Goal: Ask a question

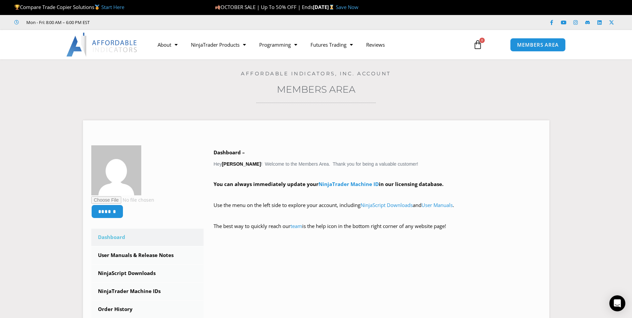
click at [607, 303] on section "****** Dashboard Subscriptions User Manuals & Release Notes NinjaScript Downloa…" at bounding box center [316, 256] width 599 height 293
click at [615, 302] on icon "Open Intercom Messenger" at bounding box center [618, 303] width 8 height 9
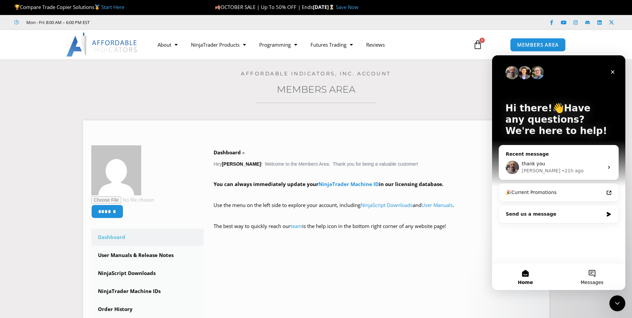
click at [580, 279] on button "Messages" at bounding box center [592, 276] width 67 height 27
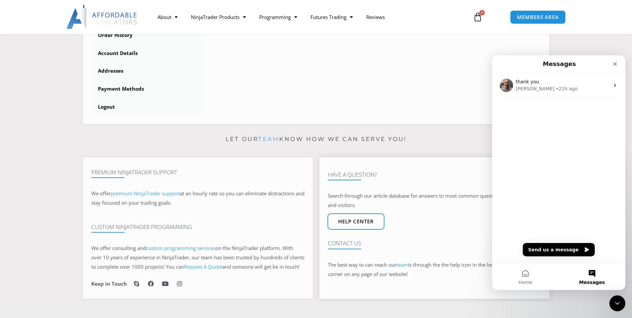
scroll to position [267, 0]
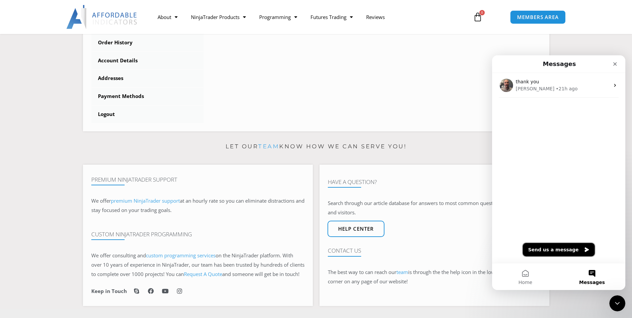
click at [563, 250] on button "Send us a message" at bounding box center [559, 249] width 72 height 13
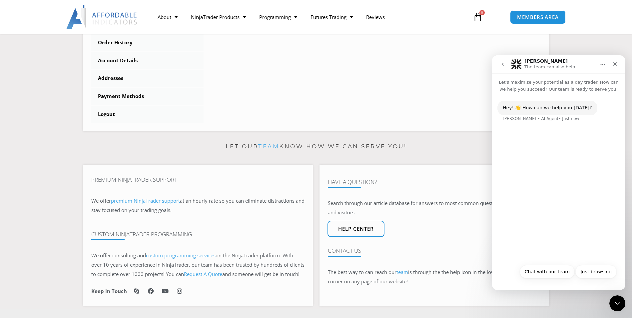
click at [536, 260] on div "Hey! 👋 How can we help you [DATE]? [PERSON_NAME] • AI Agent • Just now" at bounding box center [558, 177] width 133 height 168
click at [551, 271] on button "Chat with our team" at bounding box center [547, 271] width 55 height 13
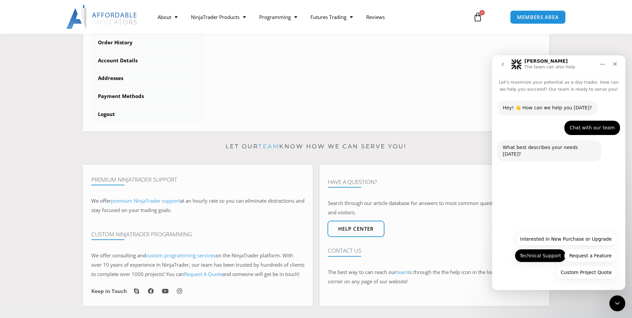
click at [548, 256] on button "Technical Support" at bounding box center [540, 255] width 51 height 13
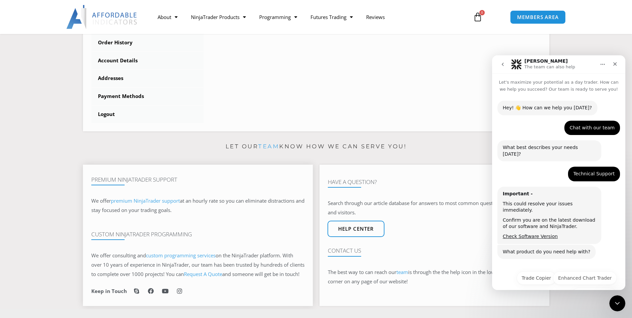
scroll to position [9, 0]
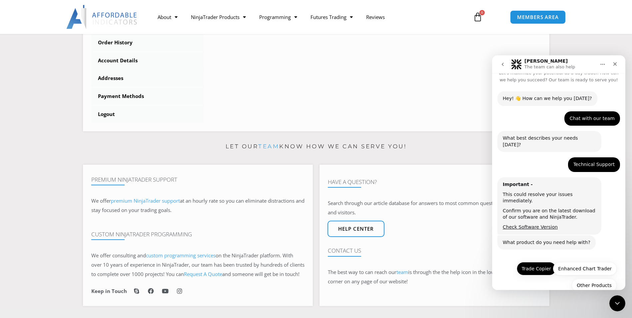
click at [538, 262] on button "Trade Copier" at bounding box center [536, 268] width 39 height 13
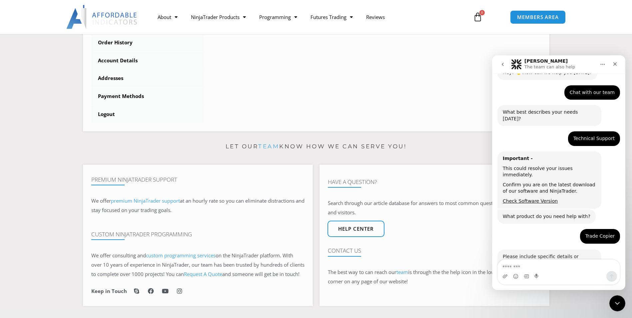
scroll to position [66, 0]
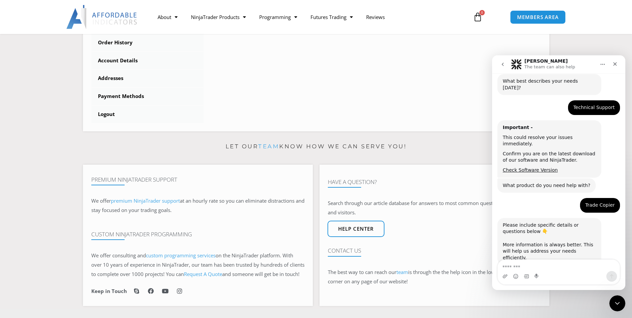
click at [529, 267] on textarea "Message…" at bounding box center [559, 265] width 122 height 11
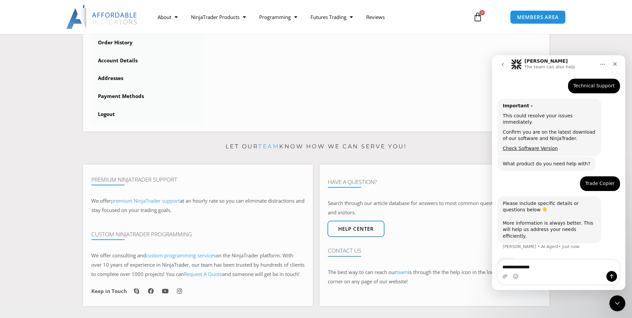
type textarea "**********"
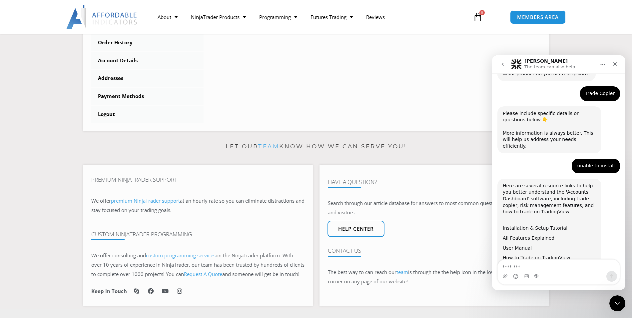
scroll to position [193, 0]
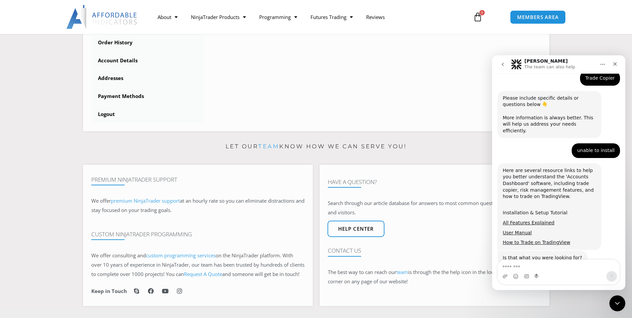
click at [509, 210] on link "Installation & Setup Tutorial" at bounding box center [535, 212] width 65 height 5
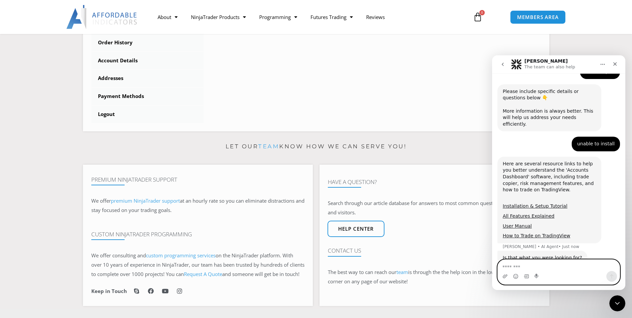
click at [537, 269] on textarea "Message…" at bounding box center [559, 265] width 122 height 11
type textarea "**"
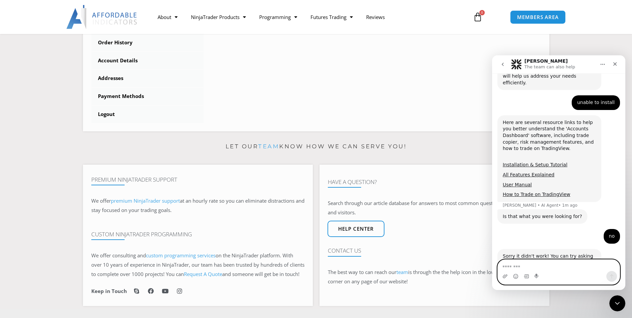
scroll to position [253, 0]
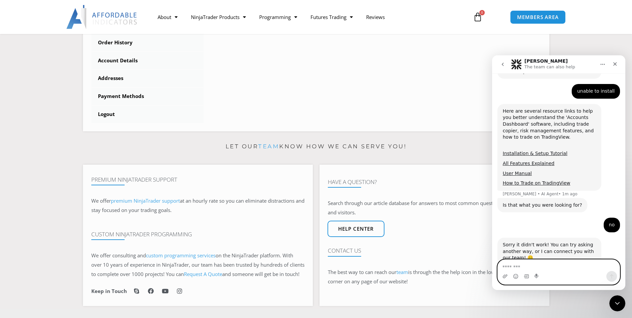
click at [506, 264] on textarea "Message…" at bounding box center [559, 265] width 122 height 11
type textarea "***"
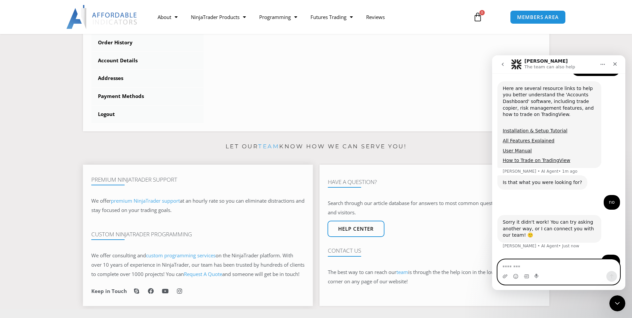
scroll to position [294, 0]
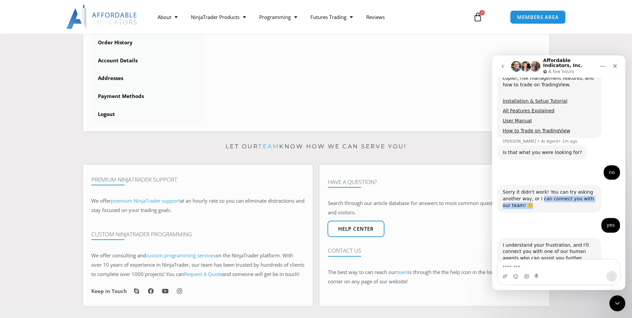
drag, startPoint x: 539, startPoint y: 192, endPoint x: 553, endPoint y: 194, distance: 14.1
click at [553, 194] on div "Sorry it didn't work! You can try asking another way, or I can connect you with…" at bounding box center [559, 201] width 123 height 33
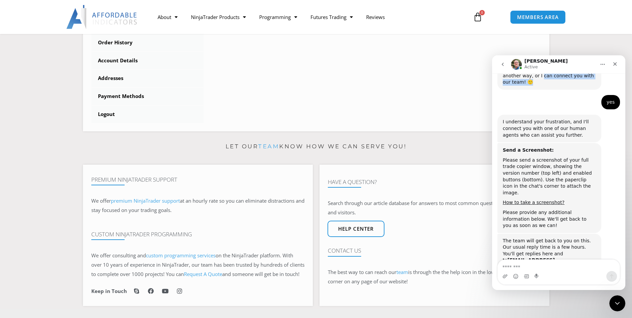
scroll to position [457, 0]
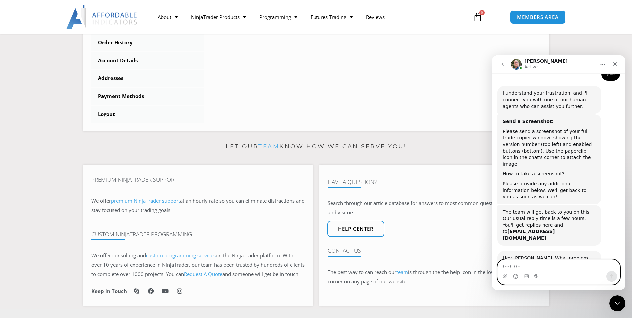
click at [531, 264] on textarea "Message…" at bounding box center [559, 265] width 122 height 11
type textarea "**********"
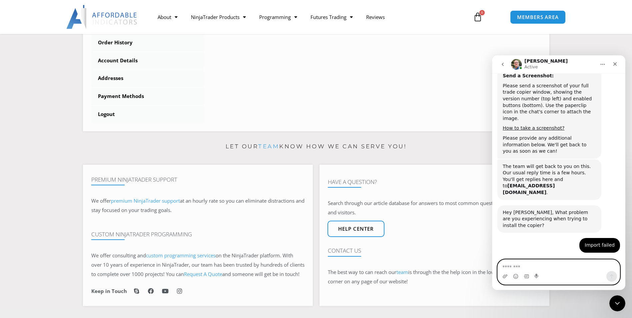
scroll to position [503, 0]
click at [531, 265] on textarea "Message…" at bounding box center [559, 265] width 122 height 11
type textarea "**********"
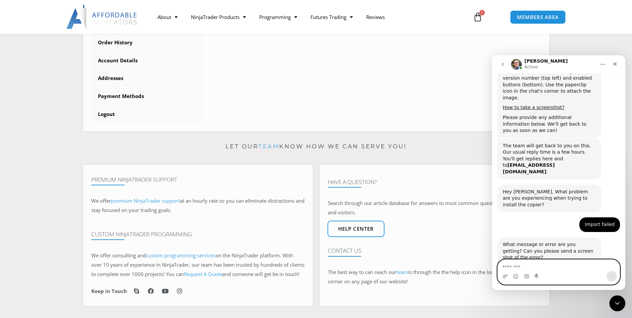
click at [538, 266] on textarea "Message…" at bounding box center [559, 265] width 122 height 11
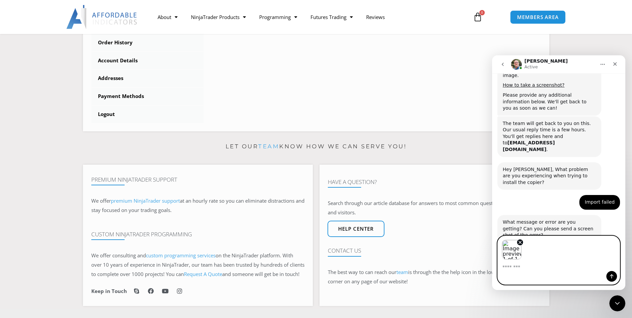
scroll to position [547, 0]
click at [612, 277] on icon "Send a message…" at bounding box center [612, 276] width 4 height 4
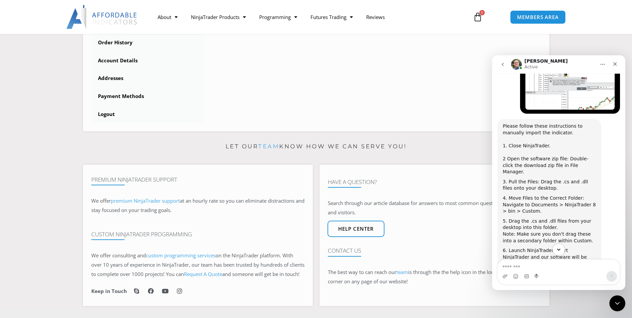
scroll to position [783, 0]
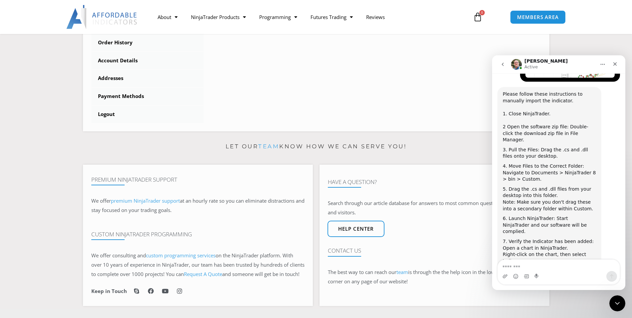
click at [538, 261] on textarea "Message…" at bounding box center [559, 265] width 122 height 11
type textarea "*********"
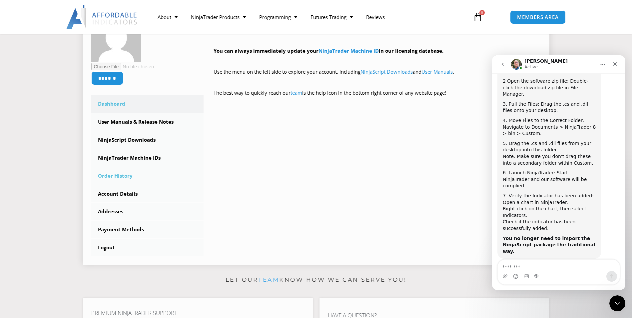
scroll to position [829, 0]
click at [110, 174] on link "Order History" at bounding box center [147, 175] width 113 height 17
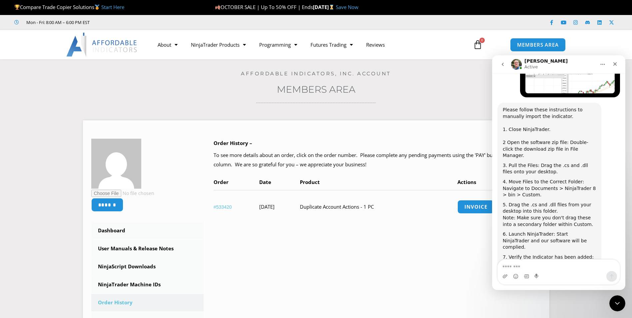
scroll to position [838, 0]
